Goal: Check status: Check status

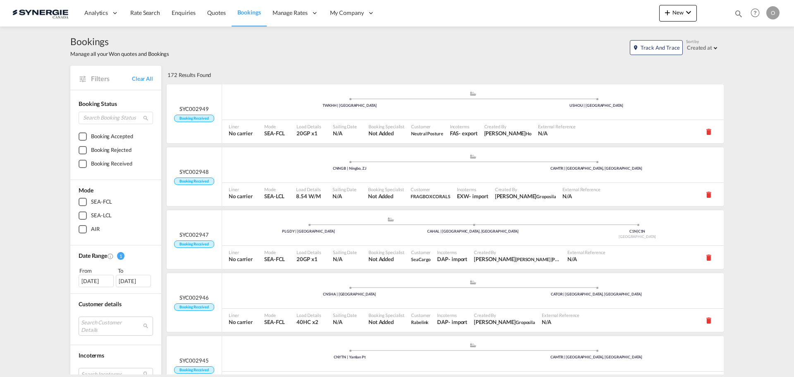
drag, startPoint x: 738, startPoint y: 12, endPoint x: 731, endPoint y: 14, distance: 6.8
click at [738, 12] on md-icon "icon-magnify" at bounding box center [738, 13] width 9 height 9
click at [608, 16] on select "Bookings Quotes Enquiries" at bounding box center [606, 13] width 39 height 15
select select "Quotes"
click at [587, 6] on select "Bookings Quotes Enquiries" at bounding box center [606, 13] width 39 height 15
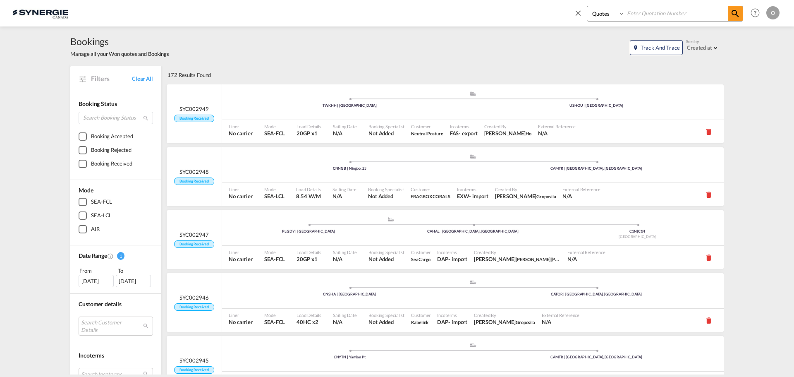
click at [633, 14] on input at bounding box center [676, 13] width 103 height 14
paste input "syc0000013835"
type input "syc0000013835"
click at [734, 15] on md-icon "icon-magnify" at bounding box center [735, 14] width 10 height 10
